Goal: Task Accomplishment & Management: Manage account settings

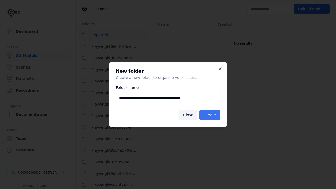
type input "**********"
click at [210, 115] on button "Create" at bounding box center [209, 115] width 21 height 10
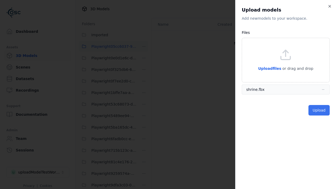
click at [319, 110] on button "Upload" at bounding box center [318, 110] width 21 height 10
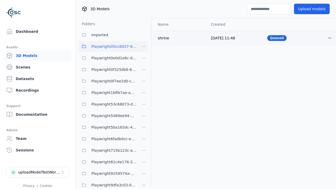
click at [329, 38] on html "Support Dashboard Assets 3D Models Scenes Datasets Recordings Support Documenta…" at bounding box center [168, 94] width 336 height 189
click at [318, 58] on div "Delete" at bounding box center [317, 58] width 31 height 8
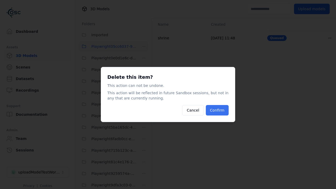
click at [217, 110] on button "Confirm" at bounding box center [217, 110] width 23 height 10
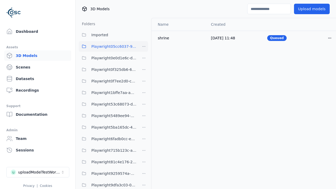
click at [144, 46] on html "Support Dashboard Assets 3D Models Scenes Datasets Recordings Support Documenta…" at bounding box center [168, 94] width 336 height 189
